Goal: Task Accomplishment & Management: Use online tool/utility

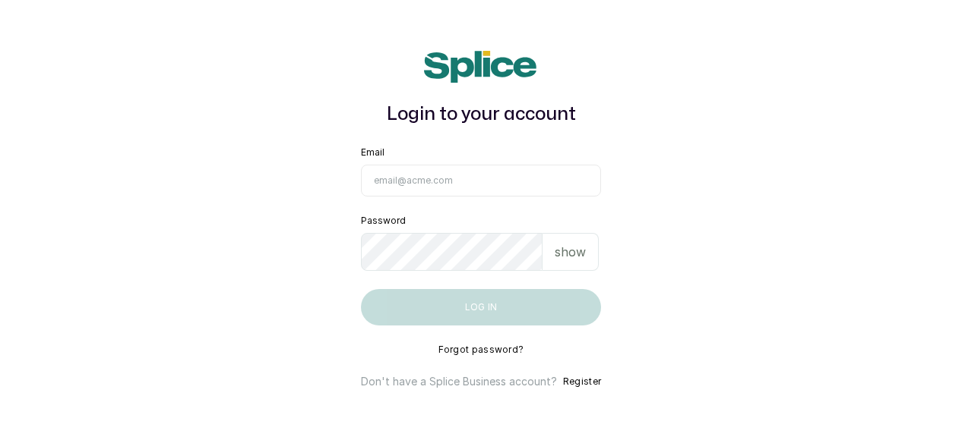
type input "[EMAIL_ADDRESS][DOMAIN_NAME]"
click at [572, 255] on p "show" at bounding box center [569, 252] width 31 height 18
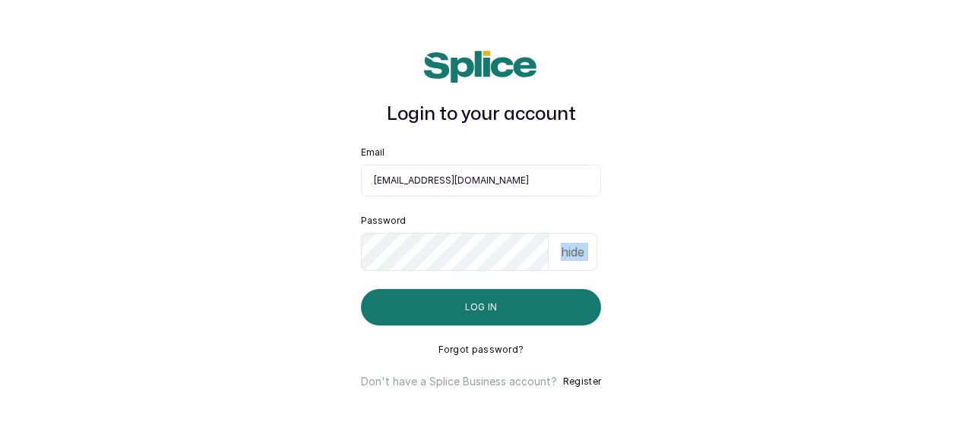
click at [574, 255] on p "hide" at bounding box center [572, 252] width 24 height 18
click at [574, 255] on p "show" at bounding box center [569, 252] width 31 height 18
click at [574, 255] on p "hide" at bounding box center [572, 252] width 24 height 18
click at [562, 253] on p "show" at bounding box center [569, 252] width 31 height 18
click at [562, 253] on p "hide" at bounding box center [572, 252] width 24 height 18
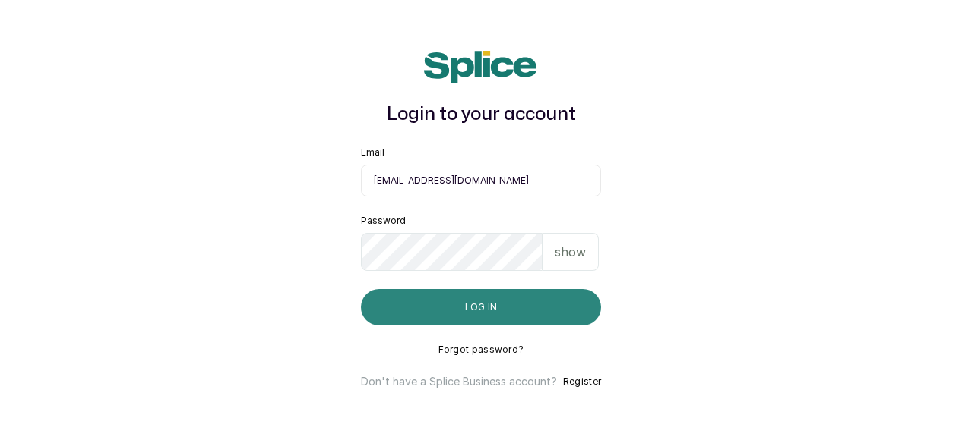
click at [488, 300] on button "Log in" at bounding box center [481, 307] width 240 height 36
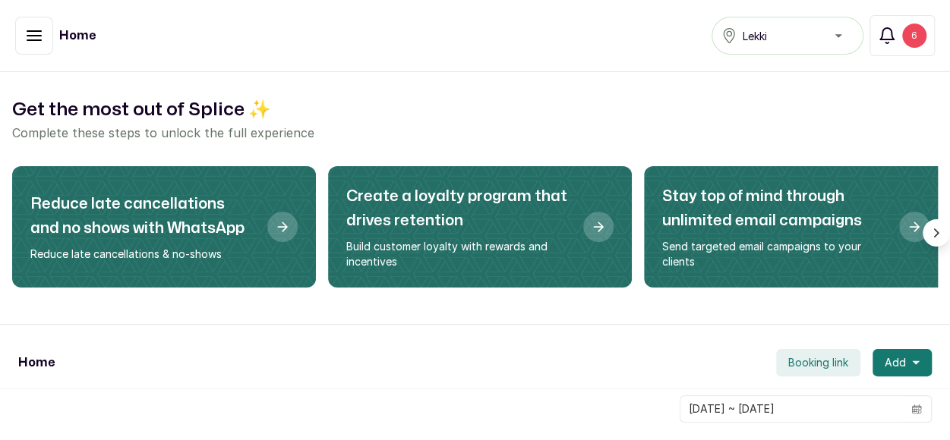
click at [920, 39] on div "6" at bounding box center [914, 36] width 24 height 24
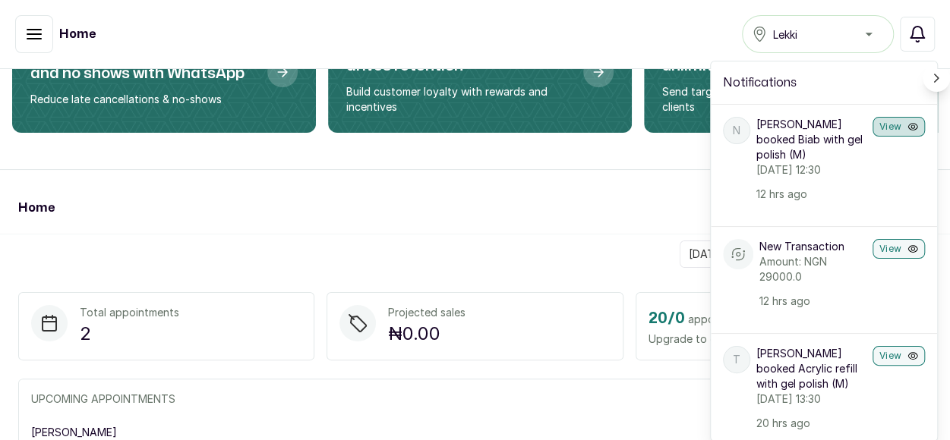
click at [877, 125] on button "View" at bounding box center [899, 127] width 52 height 20
